Goal: Task Accomplishment & Management: Manage account settings

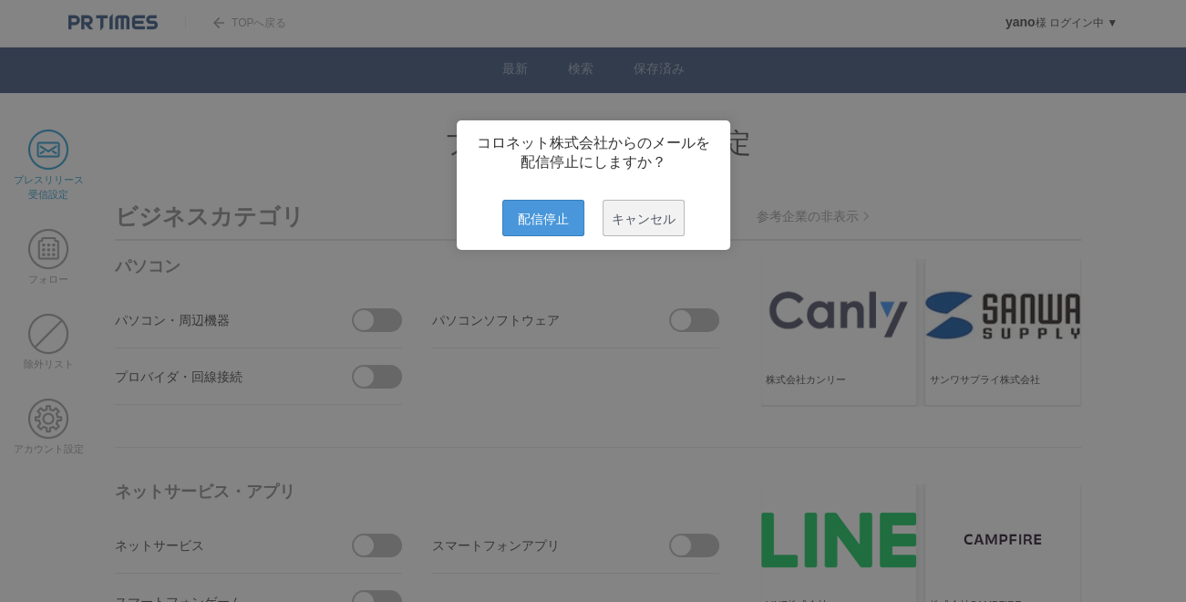
click at [548, 236] on span "配信停止" at bounding box center [543, 218] width 82 height 36
click at [525, 220] on span "配信停止" at bounding box center [543, 218] width 82 height 36
click at [546, 218] on span "配信停止" at bounding box center [543, 218] width 82 height 36
drag, startPoint x: 546, startPoint y: 232, endPoint x: 193, endPoint y: 0, distance: 422.5
click at [546, 232] on span "配信停止" at bounding box center [543, 218] width 82 height 36
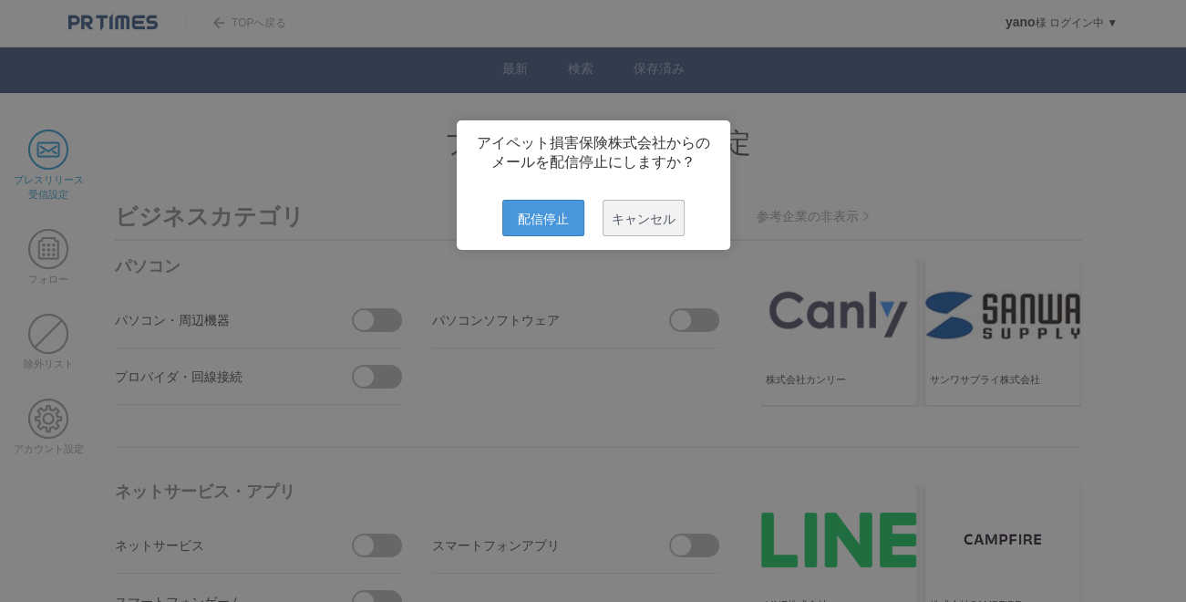
click at [547, 229] on span "配信停止" at bounding box center [543, 218] width 82 height 36
click at [536, 227] on span "配信停止" at bounding box center [543, 218] width 82 height 36
